Goal: Task Accomplishment & Management: Use online tool/utility

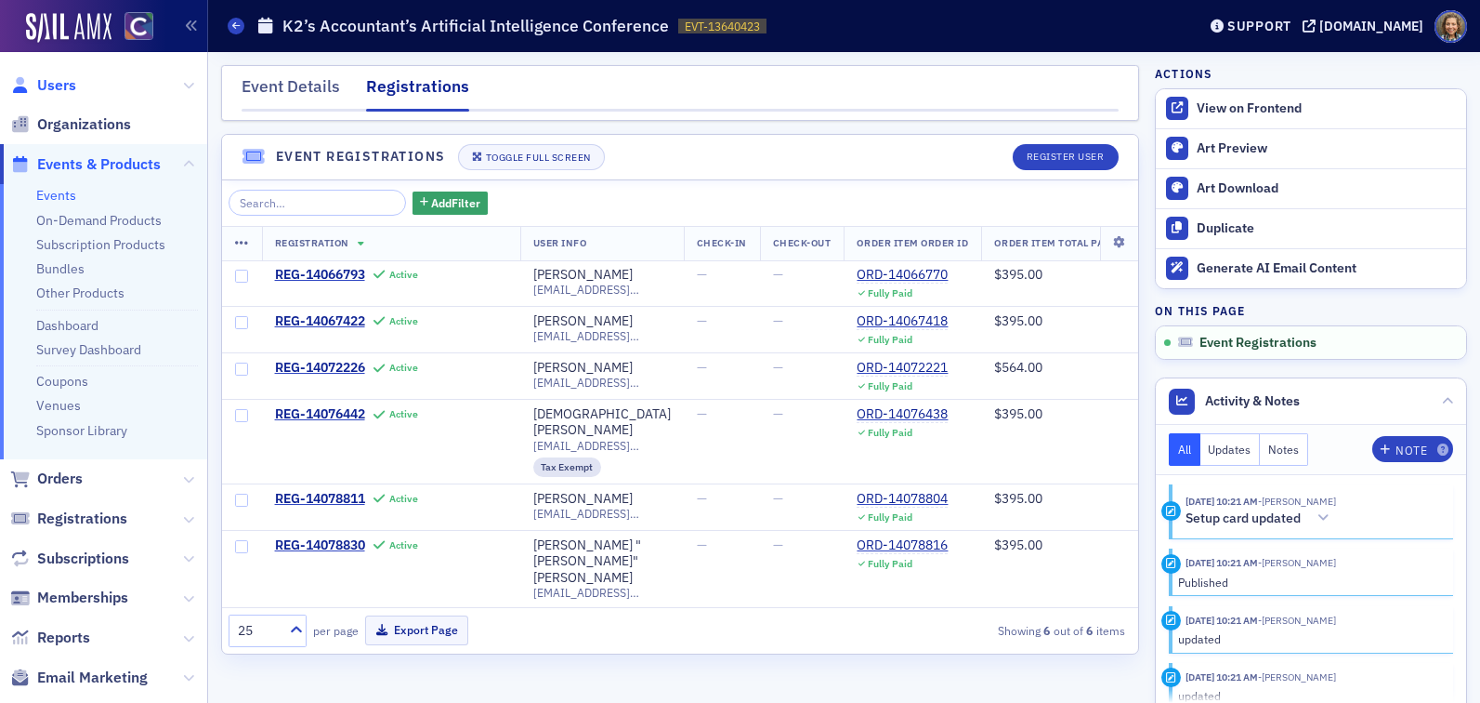
click at [48, 86] on span "Users" at bounding box center [56, 85] width 39 height 20
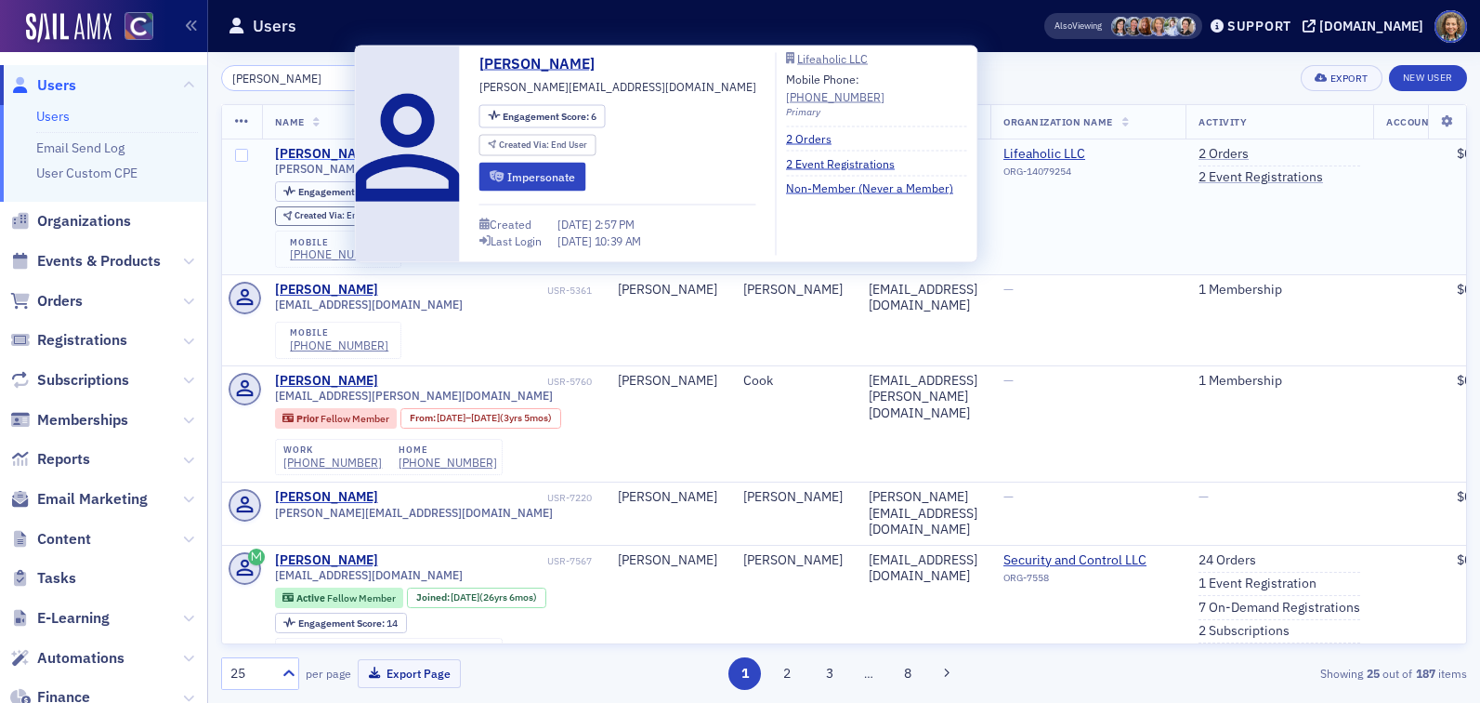
type input "[PERSON_NAME]"
click at [312, 149] on div "[PERSON_NAME]" at bounding box center [326, 154] width 103 height 17
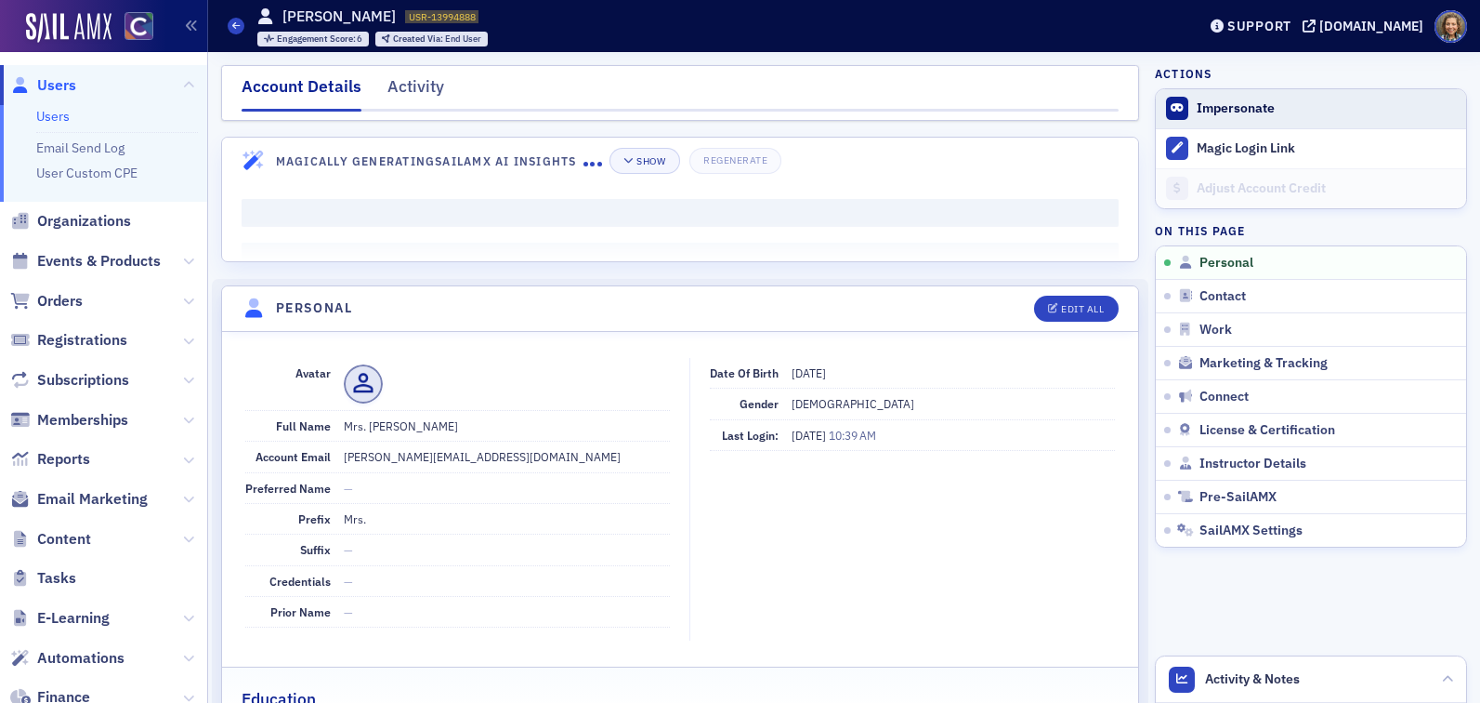
click at [1230, 106] on button "Impersonate" at bounding box center [1236, 108] width 78 height 17
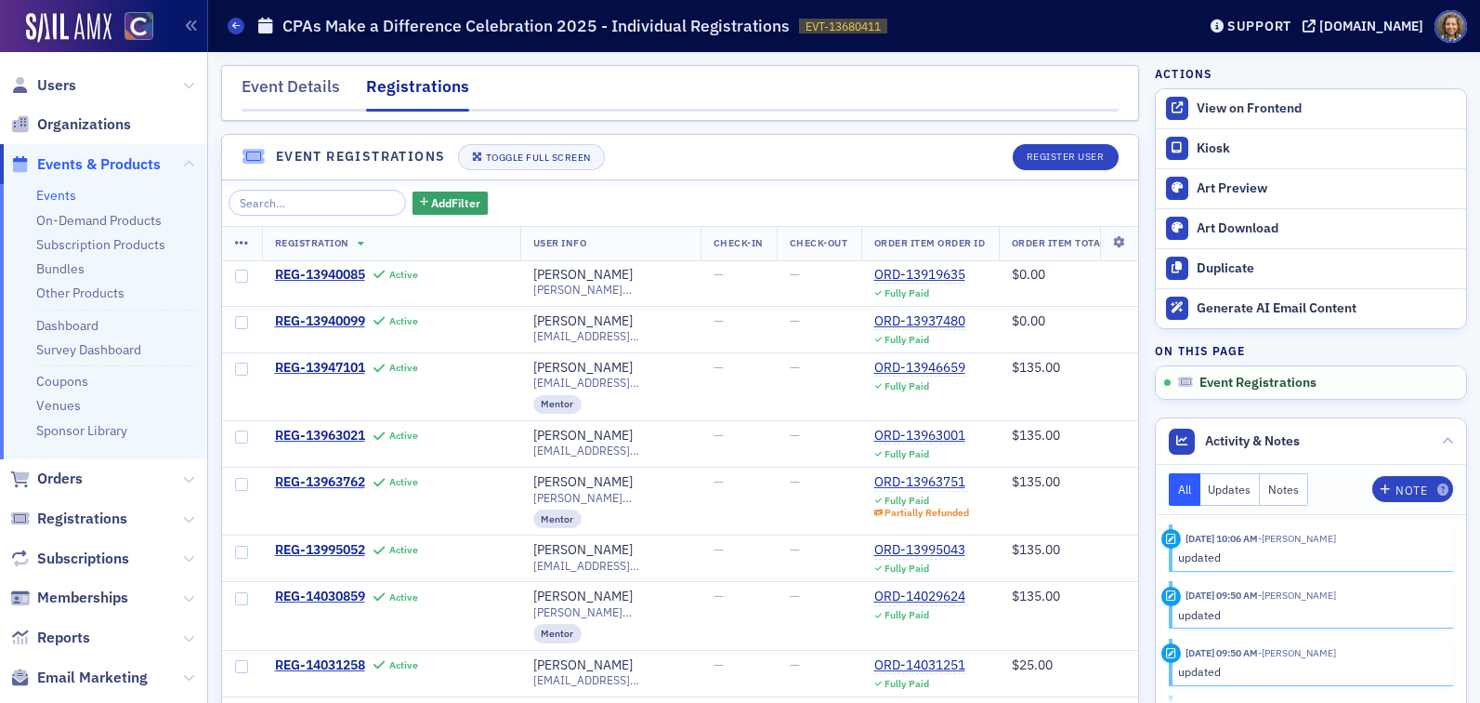
scroll to position [3, 0]
